Goal: Task Accomplishment & Management: Manage account settings

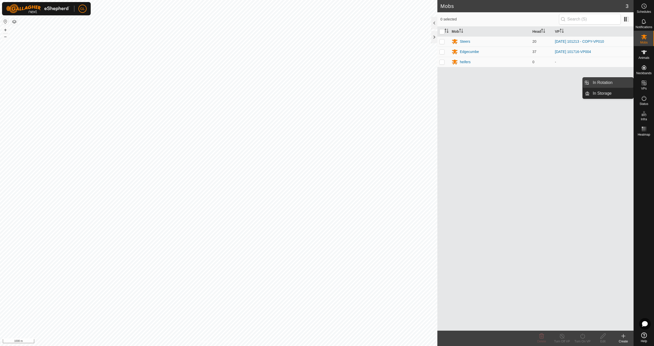
click at [611, 83] on link "In Rotation" at bounding box center [612, 82] width 44 height 10
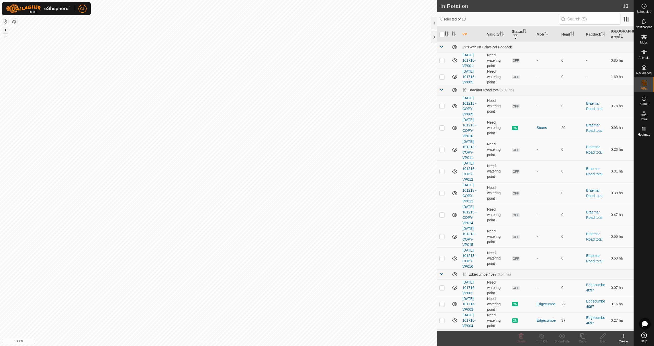
click at [4, 29] on button "+" at bounding box center [5, 30] width 6 height 6
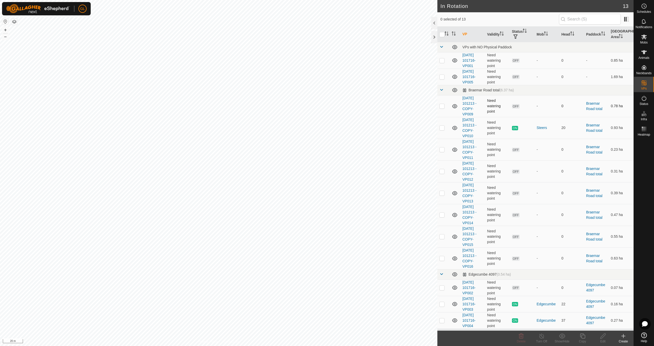
click at [440, 105] on p-checkbox at bounding box center [442, 106] width 5 height 4
click at [524, 339] on div "Delete" at bounding box center [521, 341] width 20 height 5
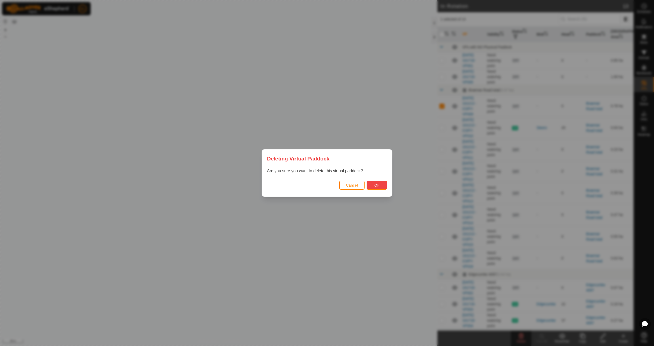
click at [374, 188] on button "Ok" at bounding box center [377, 184] width 20 height 9
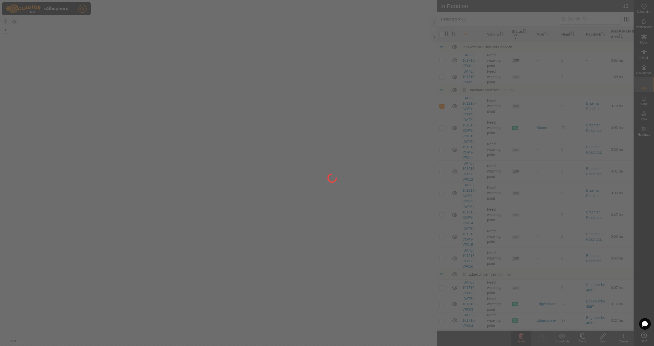
checkbox input "false"
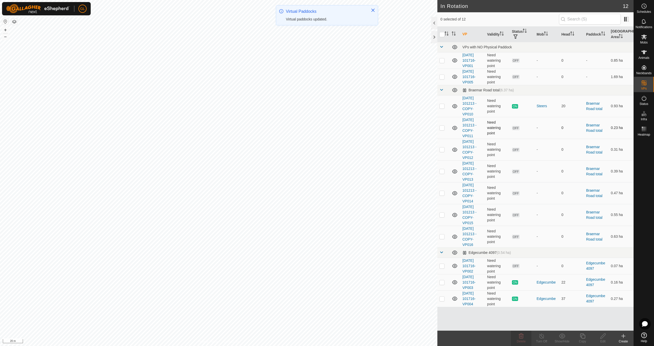
click at [443, 128] on p-checkbox at bounding box center [442, 128] width 5 height 4
checkbox input "false"
click at [444, 149] on p-checkbox at bounding box center [442, 149] width 5 height 4
checkbox input "true"
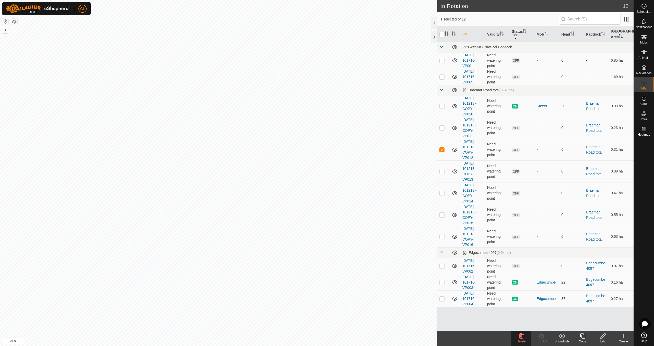
click at [584, 338] on icon at bounding box center [582, 335] width 5 height 5
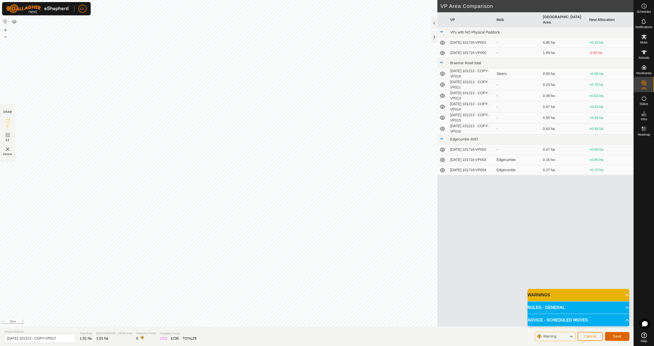
click at [614, 334] on span "Save" at bounding box center [617, 336] width 9 height 4
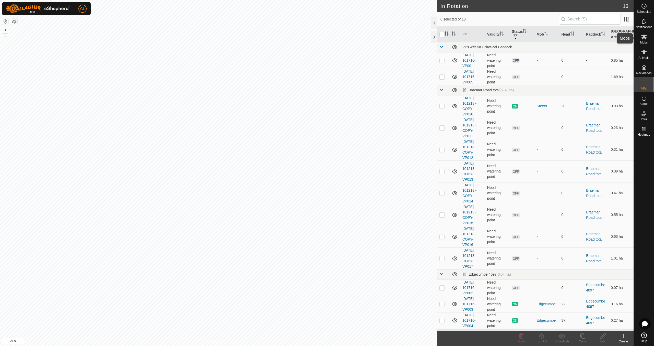
click at [646, 40] on icon at bounding box center [644, 37] width 6 height 6
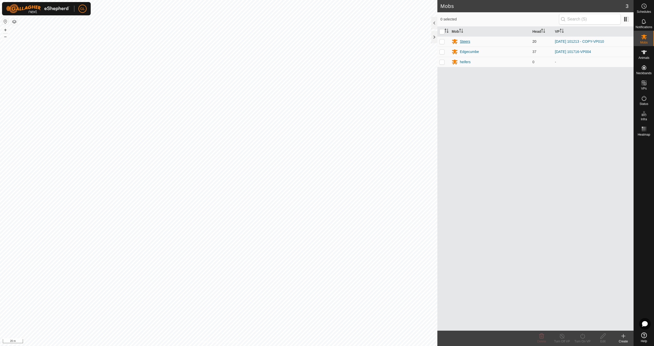
click at [465, 41] on div "Steers" at bounding box center [465, 41] width 10 height 5
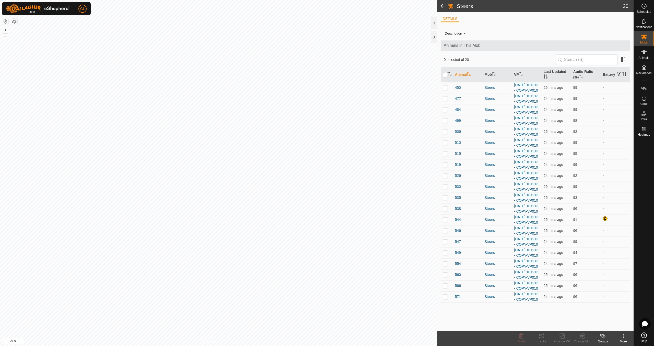
click at [445, 73] on input "checkbox" at bounding box center [445, 74] width 5 height 5
checkbox input "true"
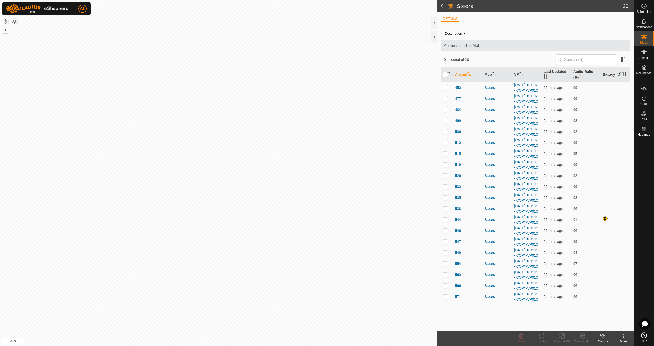
checkbox input "true"
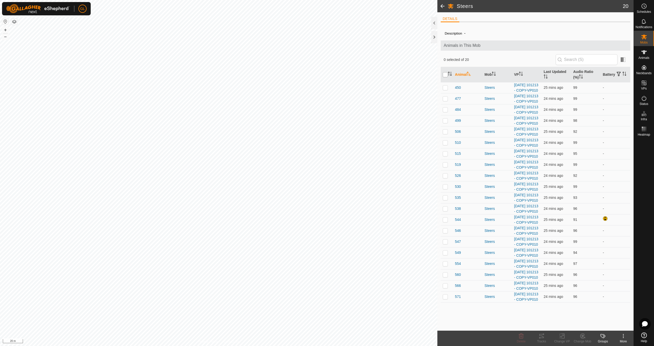
checkbox input "true"
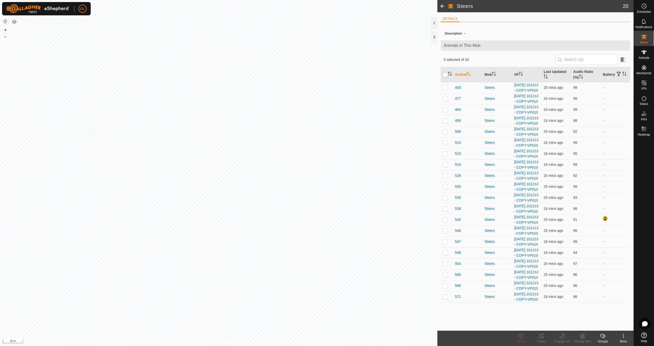
checkbox input "true"
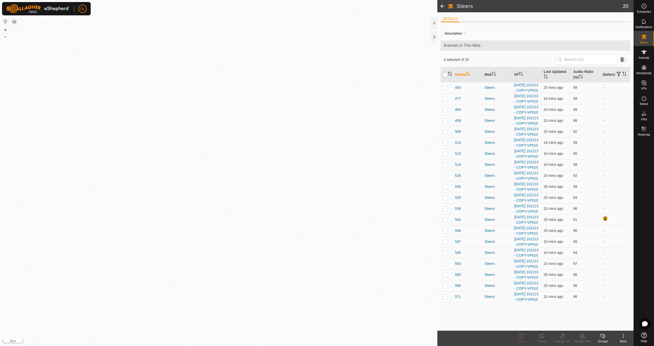
checkbox input "true"
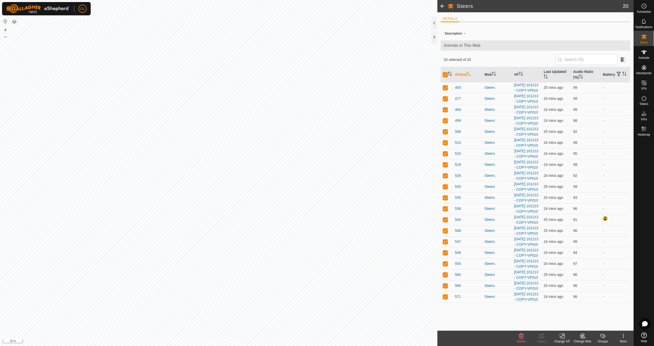
click at [563, 337] on icon at bounding box center [562, 336] width 6 height 6
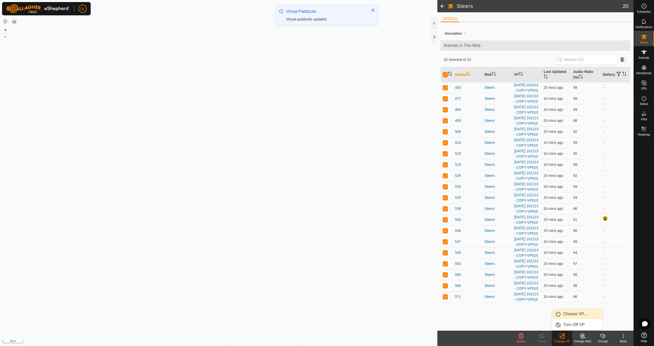
click at [574, 314] on link "Choose VP..." at bounding box center [577, 314] width 51 height 10
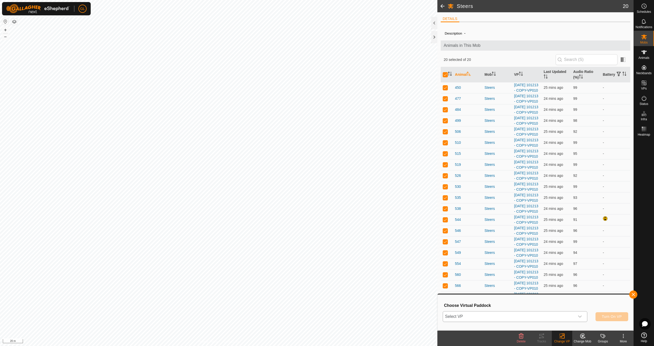
click at [581, 316] on icon "dropdown trigger" at bounding box center [580, 316] width 4 height 2
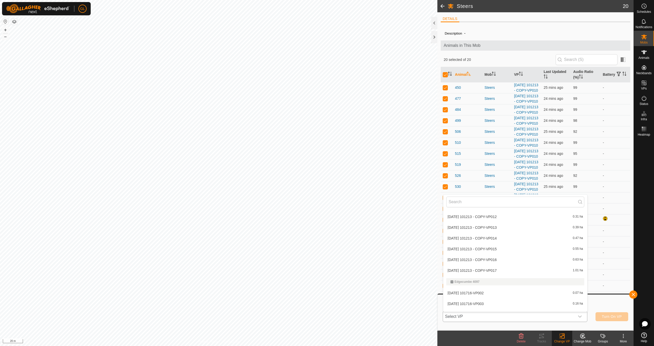
scroll to position [66, 0]
click at [527, 269] on li "[DATE] 101213 - COPY-VP017 1.01 ha" at bounding box center [515, 269] width 144 height 10
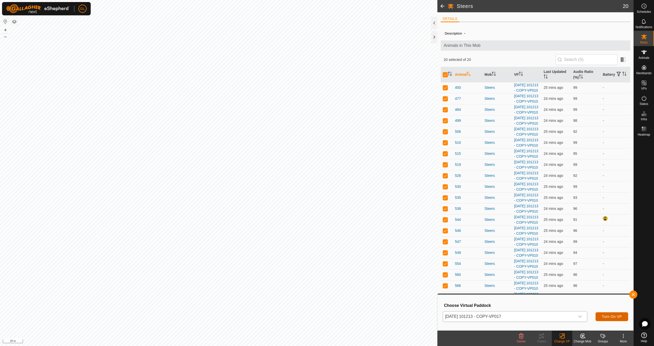
click at [610, 317] on span "Turn On VP" at bounding box center [612, 316] width 20 height 4
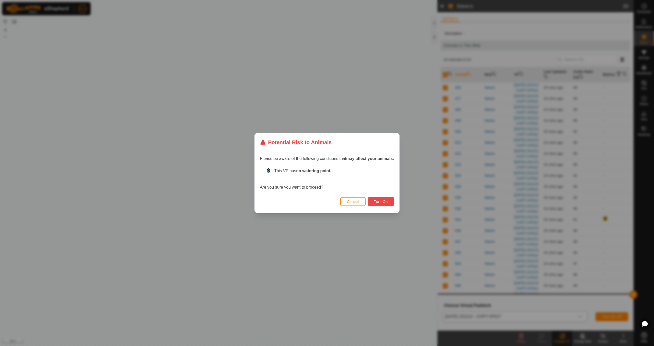
click at [383, 203] on span "Turn On" at bounding box center [381, 201] width 14 height 4
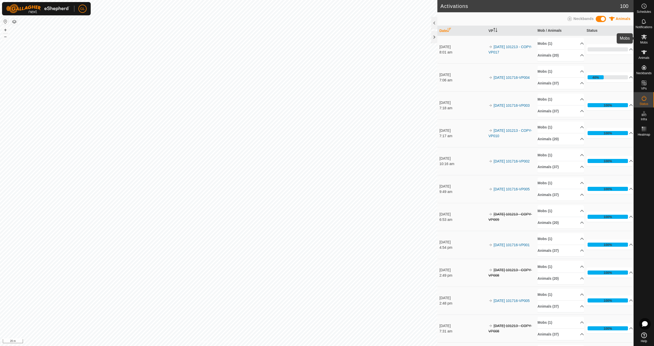
click at [644, 40] on icon at bounding box center [644, 37] width 6 height 6
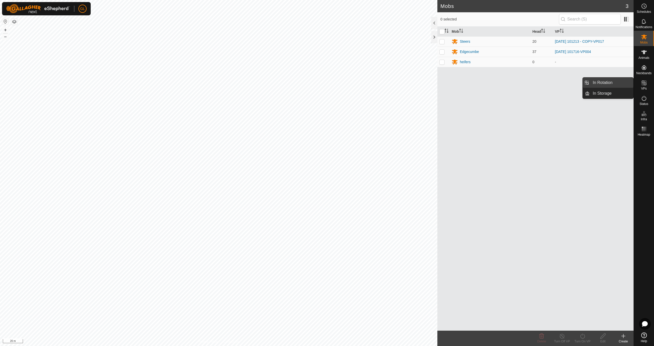
click at [618, 81] on link "In Rotation" at bounding box center [612, 82] width 44 height 10
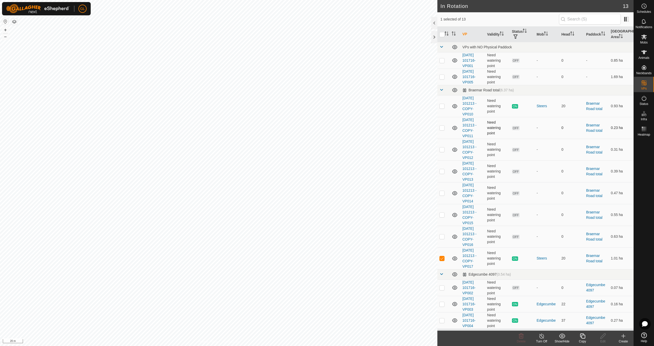
click at [442, 128] on p-checkbox at bounding box center [442, 128] width 5 height 4
checkbox input "true"
click at [443, 259] on p-checkbox at bounding box center [442, 258] width 5 height 4
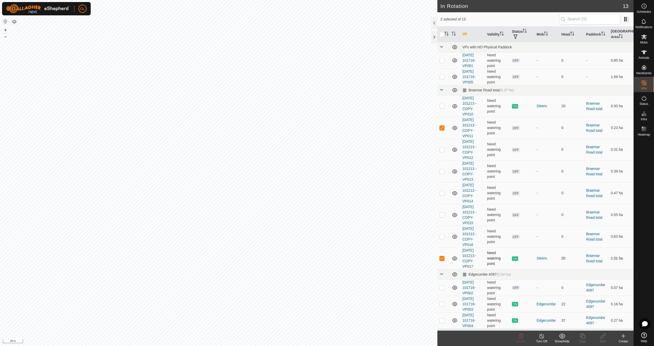
checkbox input "false"
click at [522, 337] on icon at bounding box center [521, 335] width 5 height 5
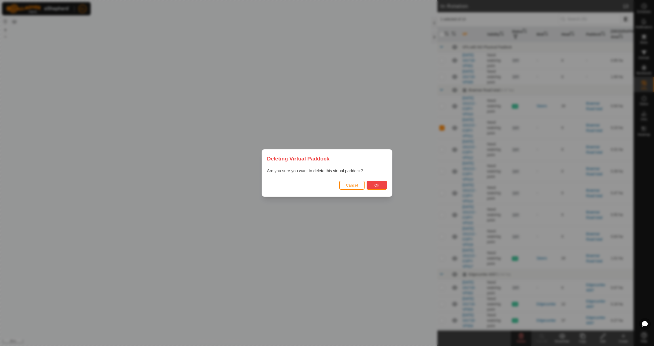
click at [376, 186] on span "Ok" at bounding box center [377, 185] width 5 height 4
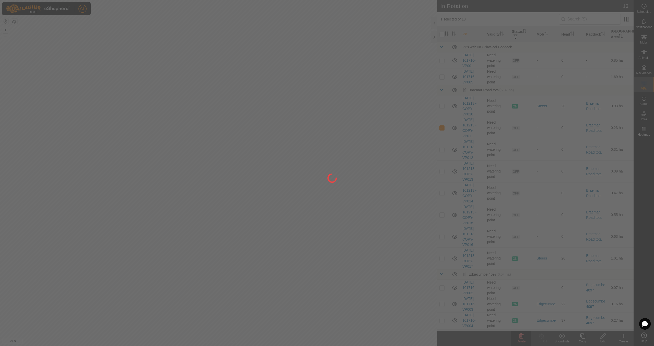
checkbox input "false"
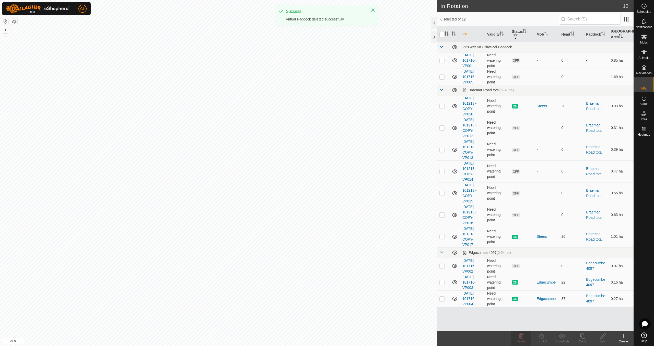
click at [441, 128] on p-checkbox at bounding box center [442, 128] width 5 height 4
checkbox input "false"
